Goal: Task Accomplishment & Management: Complete application form

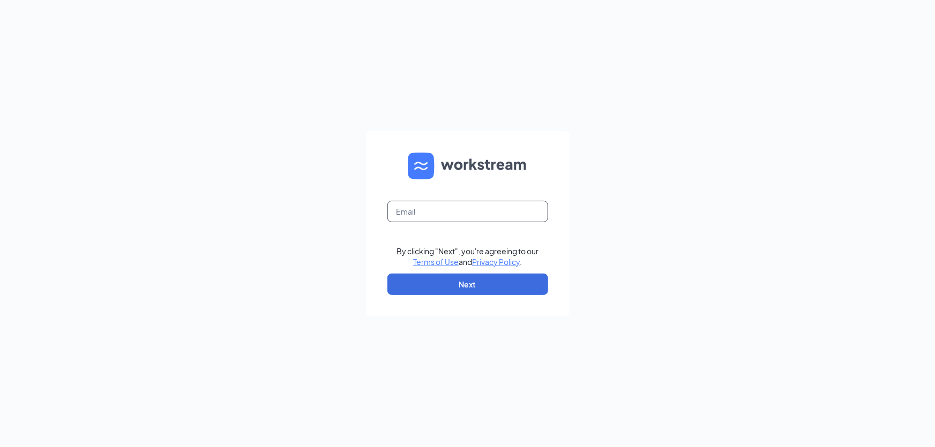
click at [432, 213] on input "text" at bounding box center [467, 211] width 161 height 21
click at [449, 209] on input "text" at bounding box center [467, 211] width 161 height 21
type input "[EMAIL_ADDRESS][DOMAIN_NAME]"
click at [447, 285] on button "Next" at bounding box center [467, 284] width 161 height 21
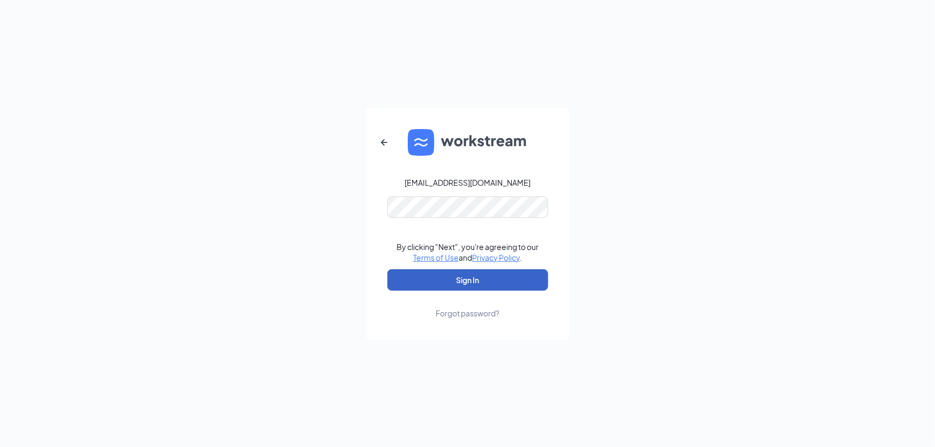
click at [462, 273] on button "Sign In" at bounding box center [467, 279] width 161 height 21
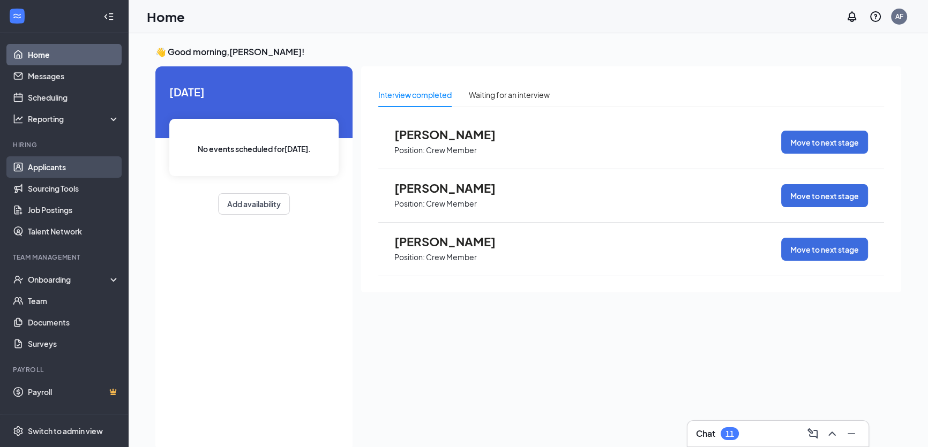
click at [59, 171] on link "Applicants" at bounding box center [74, 166] width 92 height 21
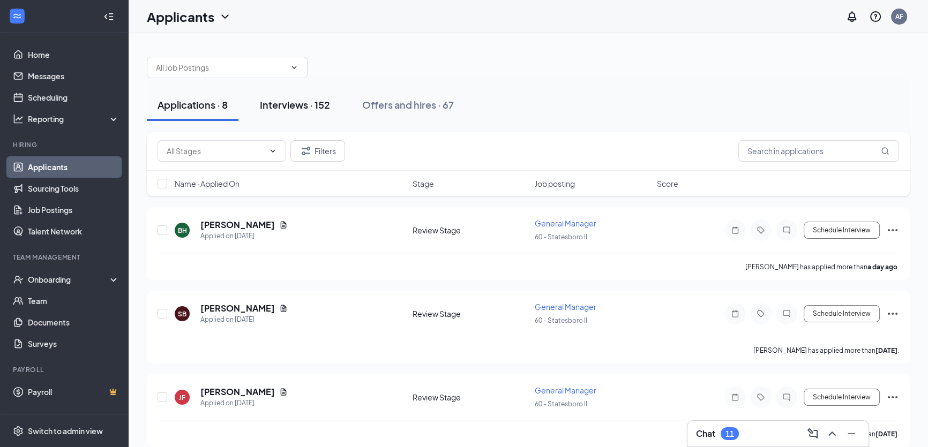
click at [301, 106] on div "Interviews · 152" at bounding box center [295, 104] width 70 height 13
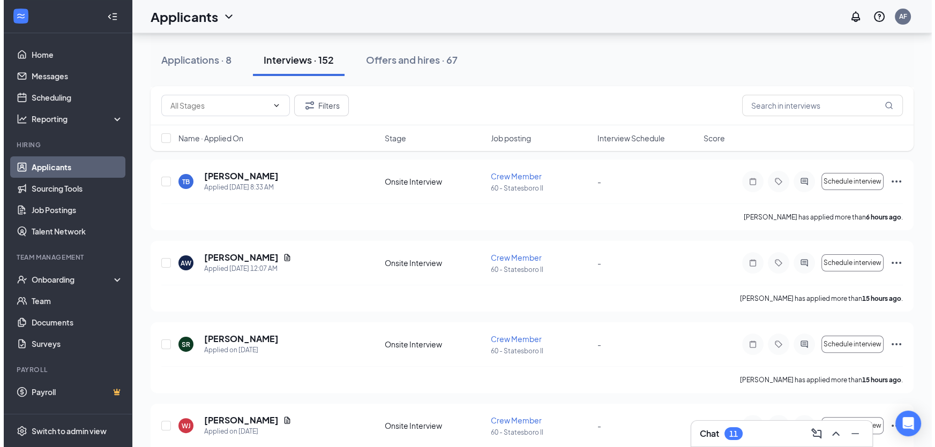
scroll to position [292, 0]
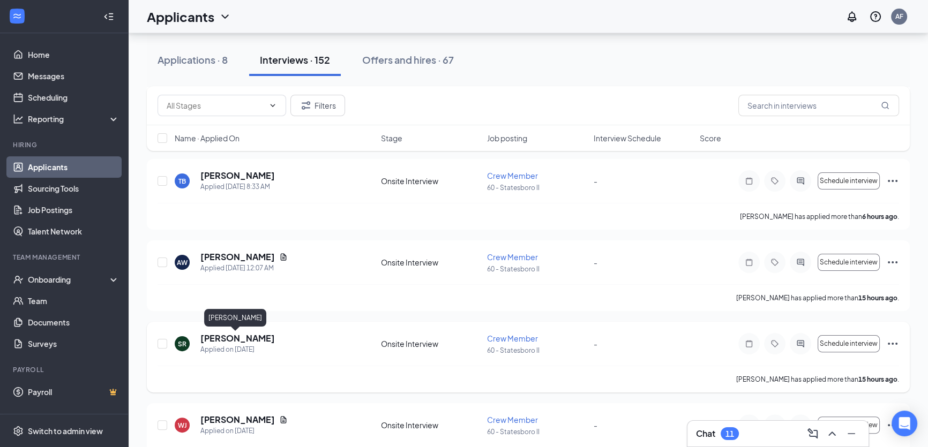
click at [232, 337] on h5 "Shalyn Reddish" at bounding box center [237, 339] width 74 height 12
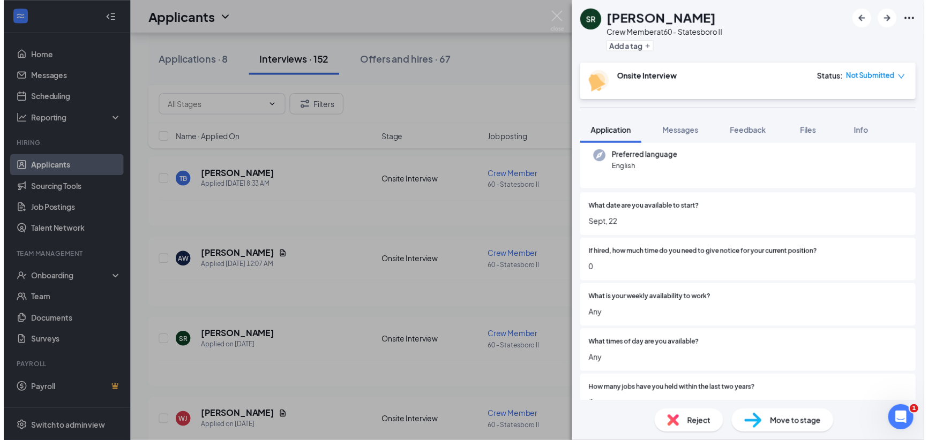
scroll to position [93, 0]
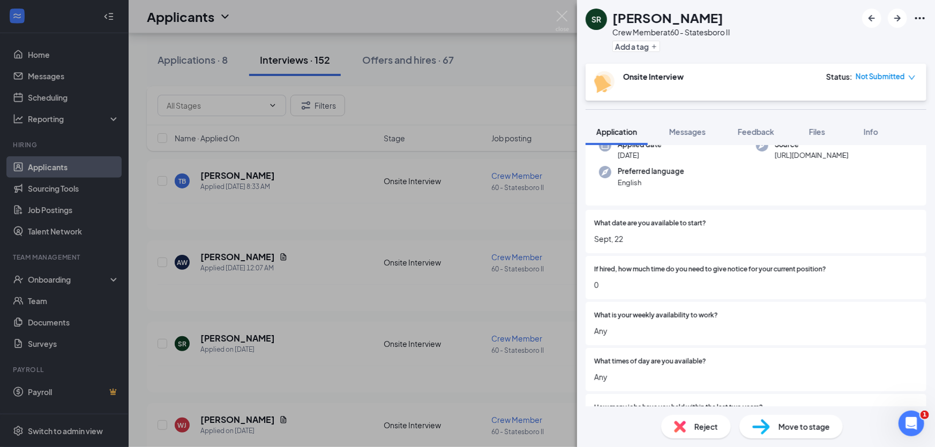
click at [786, 64] on div "Onsite Interview Status : Not Submitted" at bounding box center [755, 82] width 341 height 37
click at [86, 110] on div "SR Shalyn Reddish Crew Member at 60 - Statesboro II Add a tag Onsite Interview …" at bounding box center [467, 223] width 935 height 447
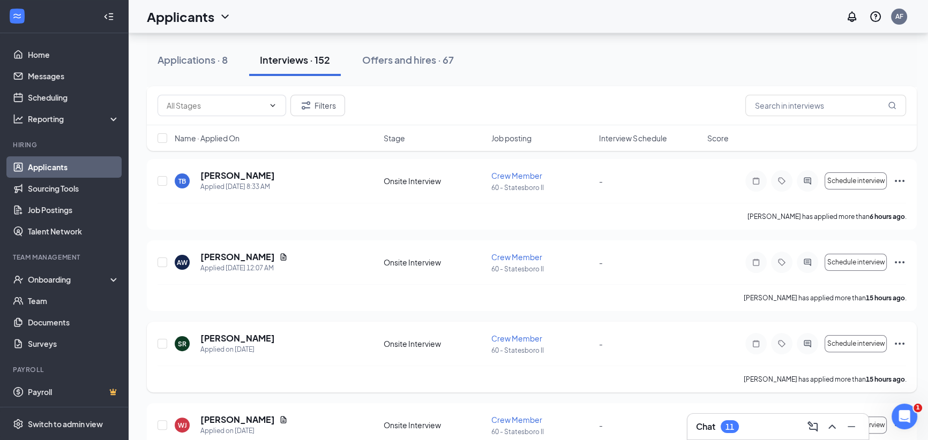
click at [897, 342] on icon "Ellipses" at bounding box center [899, 343] width 13 height 13
click at [825, 367] on p "Mark as hired" at bounding box center [851, 365] width 92 height 11
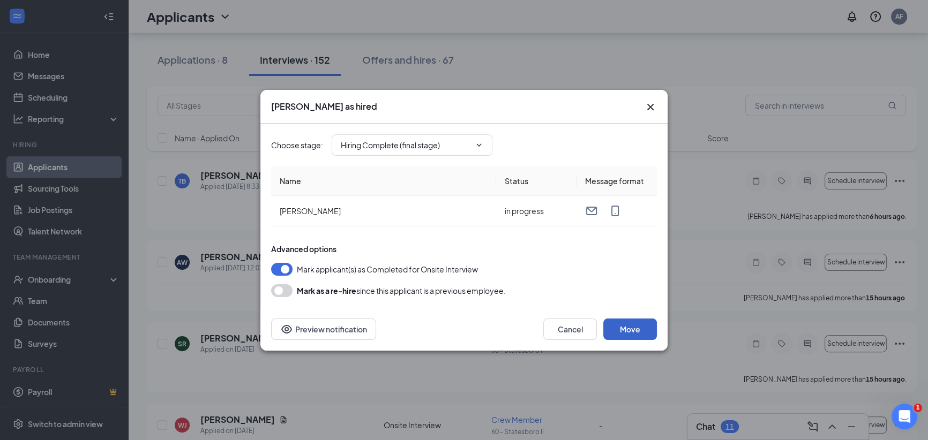
click at [620, 332] on button "Move" at bounding box center [630, 329] width 54 height 21
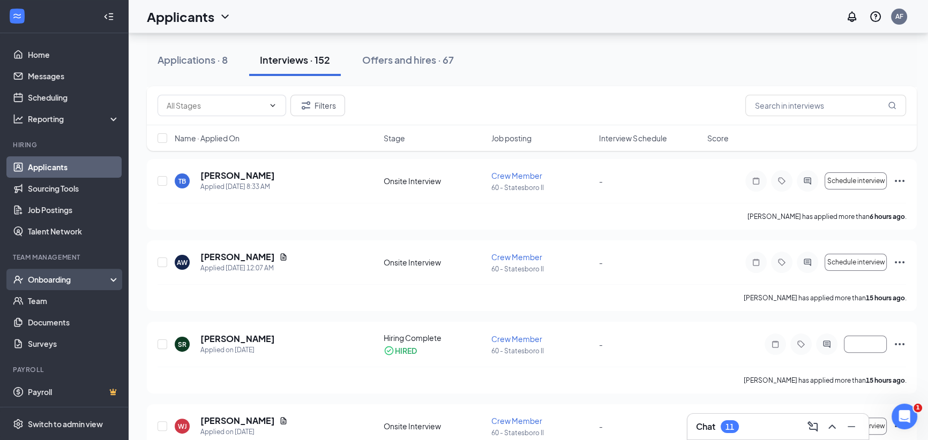
click at [50, 278] on div "Onboarding" at bounding box center [69, 279] width 82 height 11
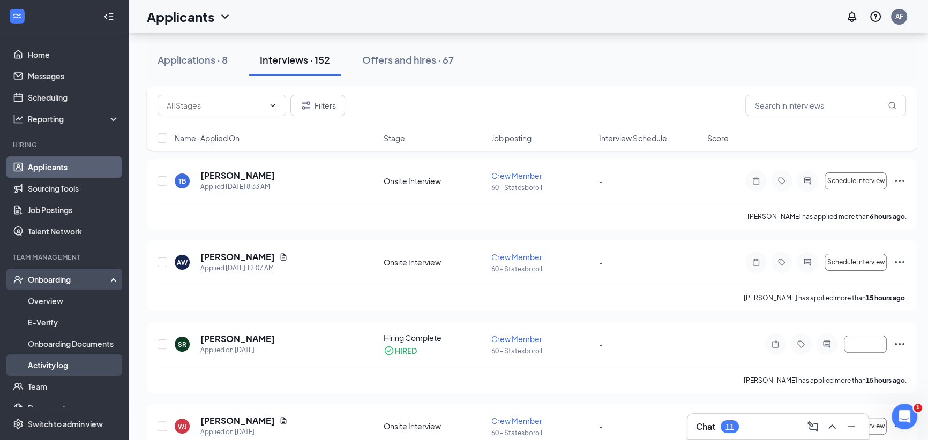
click at [69, 365] on link "Activity log" at bounding box center [74, 365] width 92 height 21
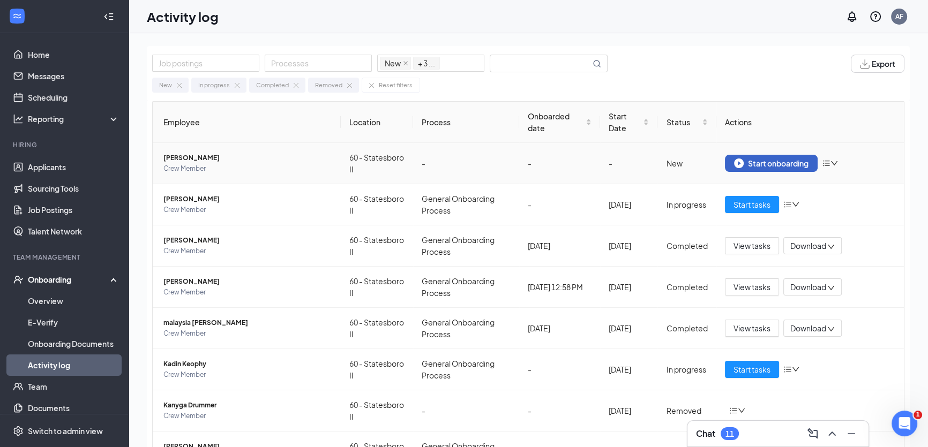
click at [754, 161] on div "Start onboarding" at bounding box center [771, 164] width 74 height 10
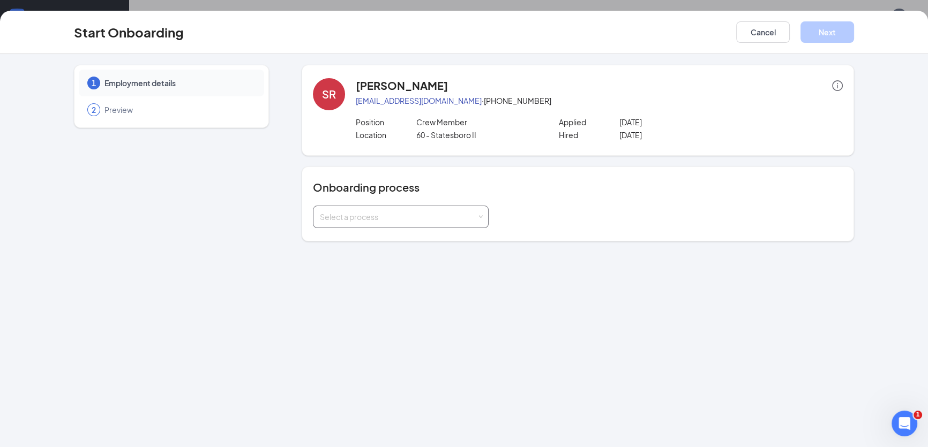
click at [387, 214] on div "Select a process" at bounding box center [398, 217] width 157 height 11
click at [378, 239] on span "General Onboarding Process" at bounding box center [368, 239] width 103 height 10
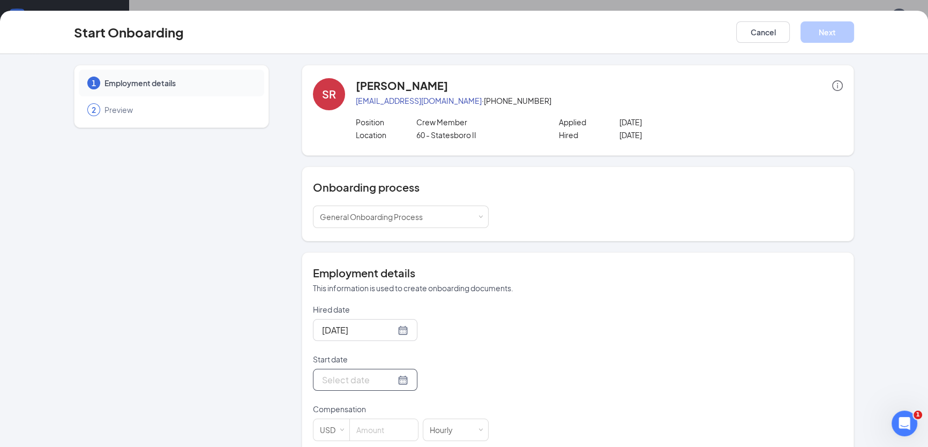
click at [390, 380] on div at bounding box center [365, 379] width 86 height 13
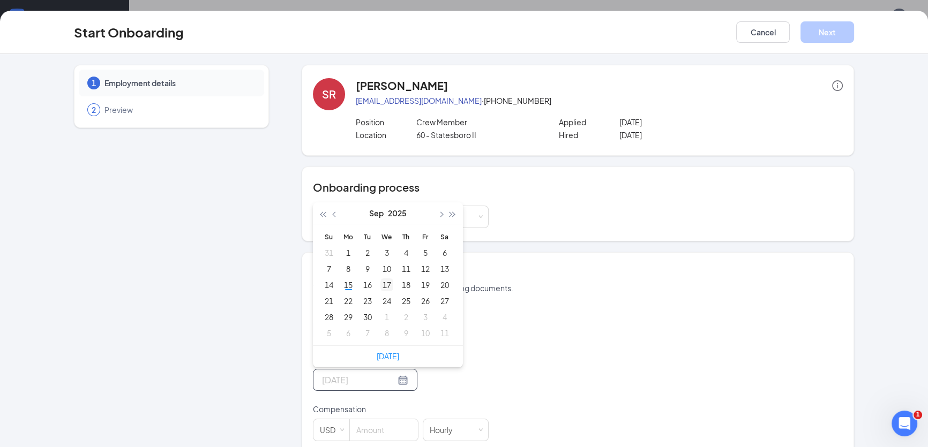
type input "Sep 17, 2025"
click at [385, 286] on div "17" at bounding box center [386, 285] width 13 height 13
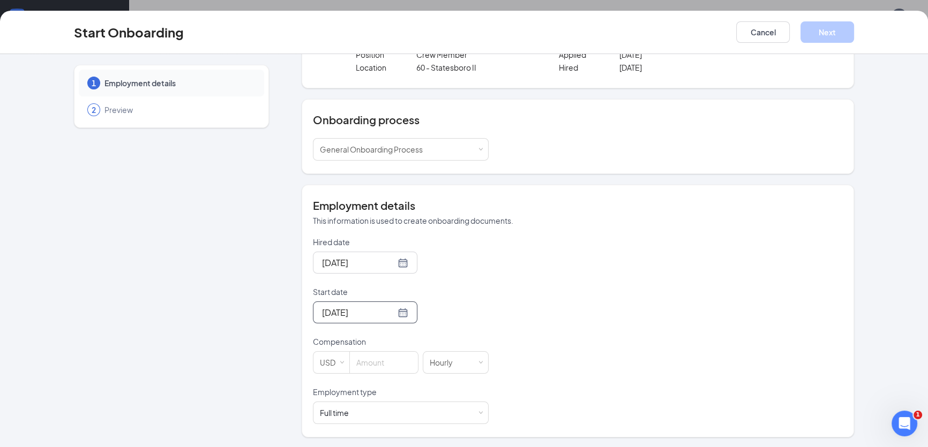
scroll to position [48, 0]
click at [362, 367] on input at bounding box center [384, 362] width 68 height 21
type input "10.5"
click at [412, 413] on div "Full time Works 30+ hours per week and is reasonably expected to work" at bounding box center [401, 412] width 162 height 21
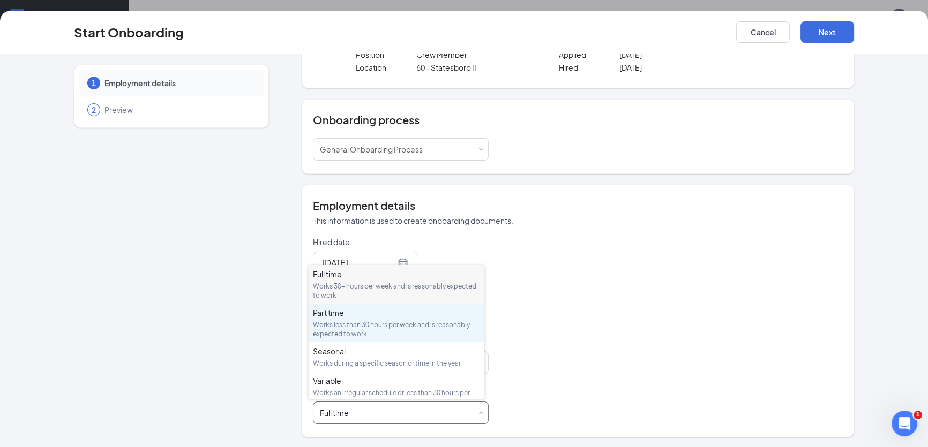
click at [348, 323] on div "Works less than 30 hours per week and is reasonably expected to work" at bounding box center [396, 329] width 167 height 18
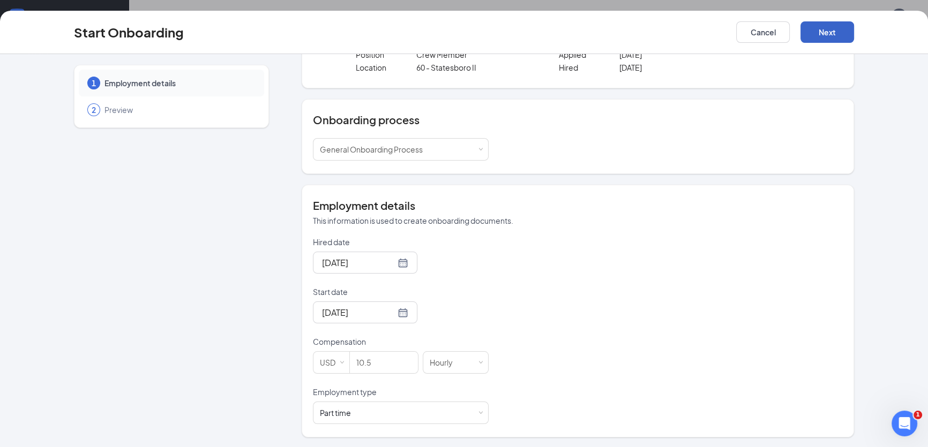
click at [838, 32] on button "Next" at bounding box center [827, 31] width 54 height 21
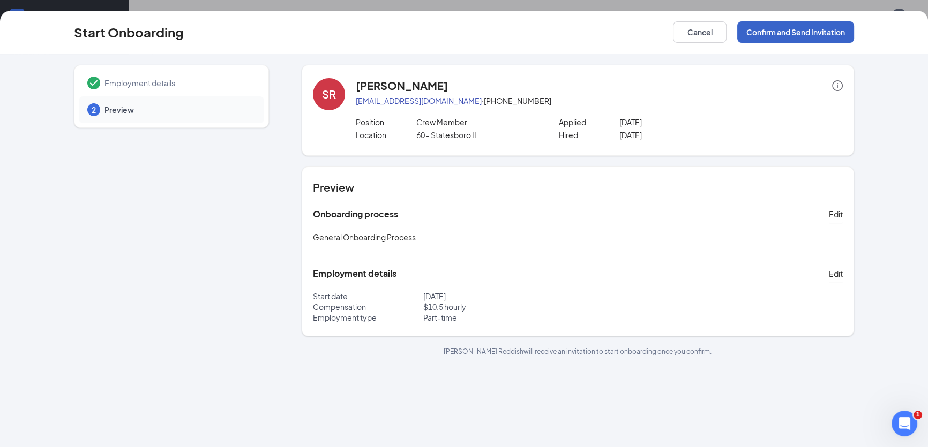
click at [817, 33] on button "Confirm and Send Invitation" at bounding box center [795, 31] width 117 height 21
